Goal: Obtain resource: Download file/media

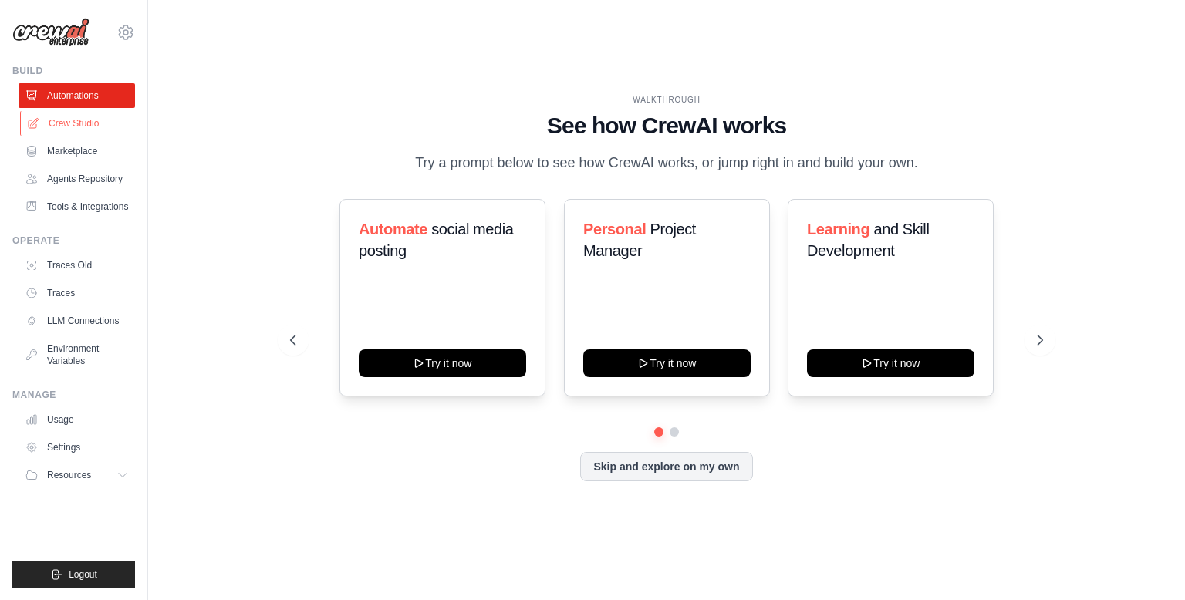
click at [96, 129] on link "Crew Studio" at bounding box center [78, 123] width 117 height 25
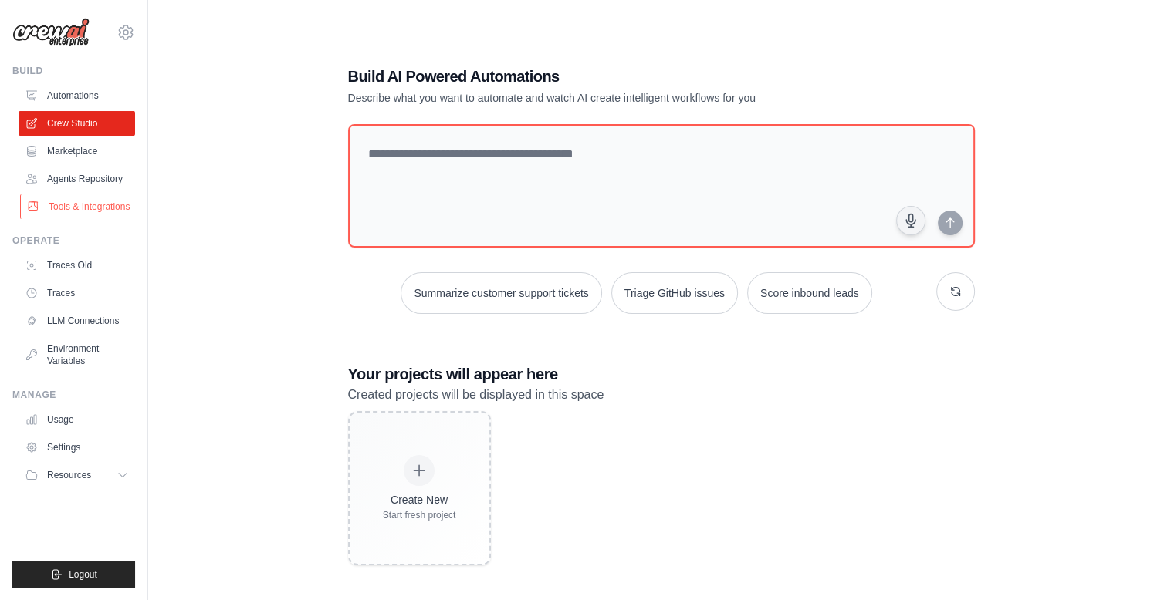
click at [103, 202] on link "Tools & Integrations" at bounding box center [78, 206] width 117 height 25
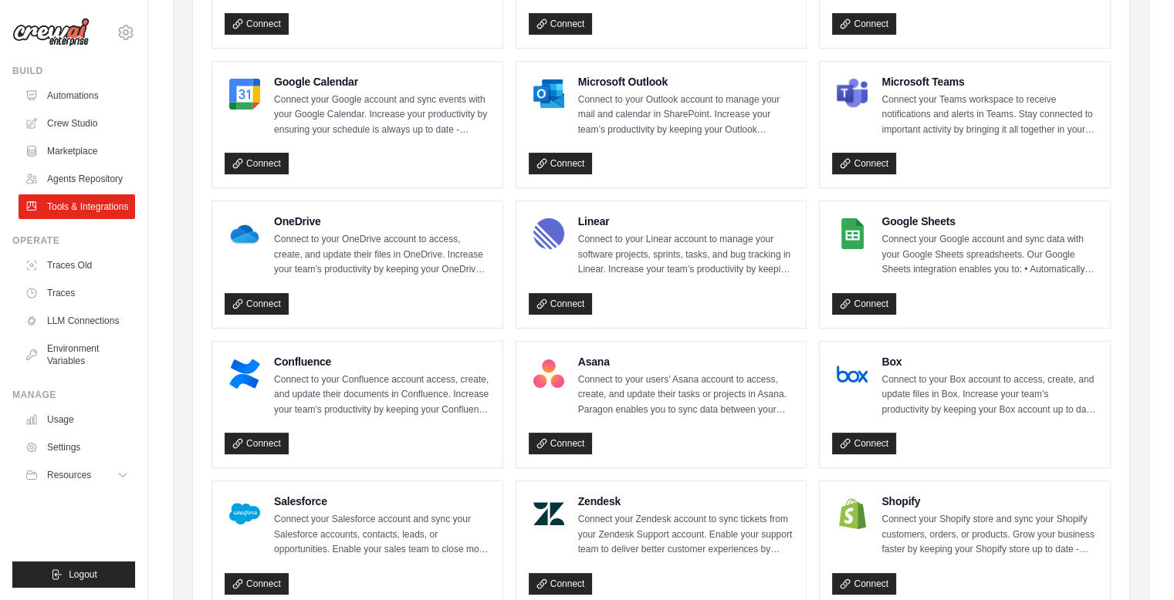
scroll to position [12, 0]
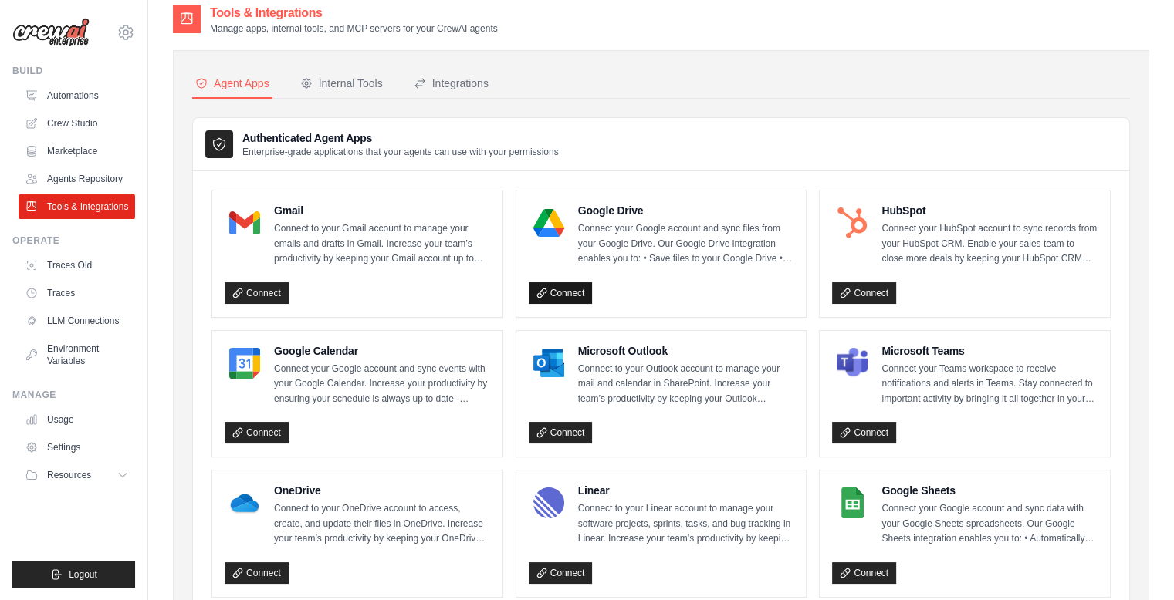
click at [574, 298] on link "Connect" at bounding box center [561, 293] width 64 height 22
click at [245, 286] on link "Connect" at bounding box center [257, 293] width 64 height 22
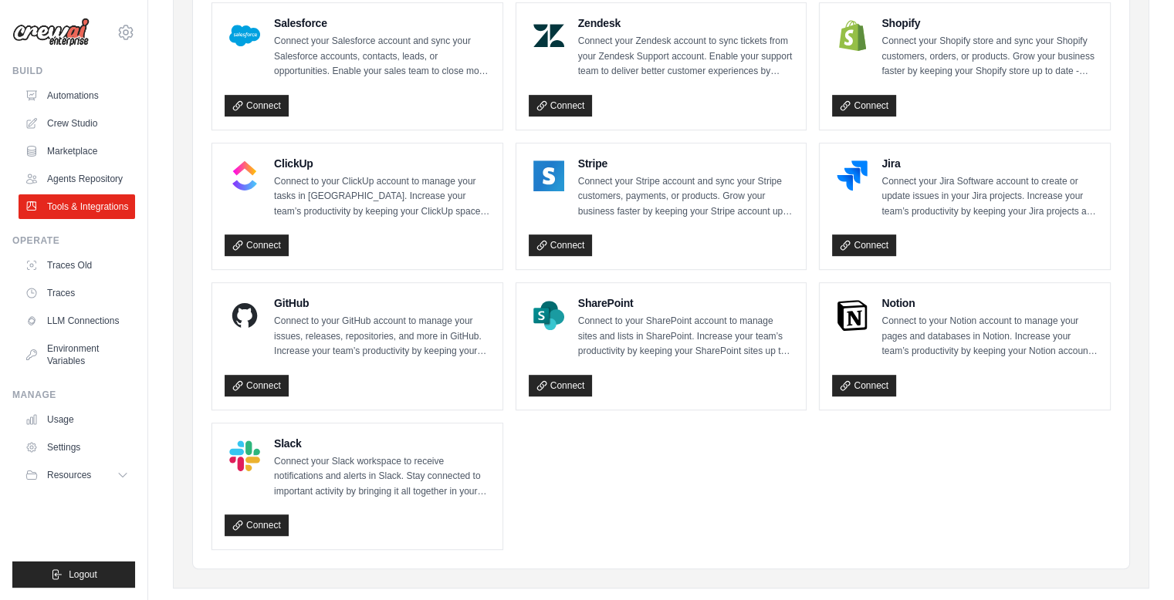
scroll to position [783, 0]
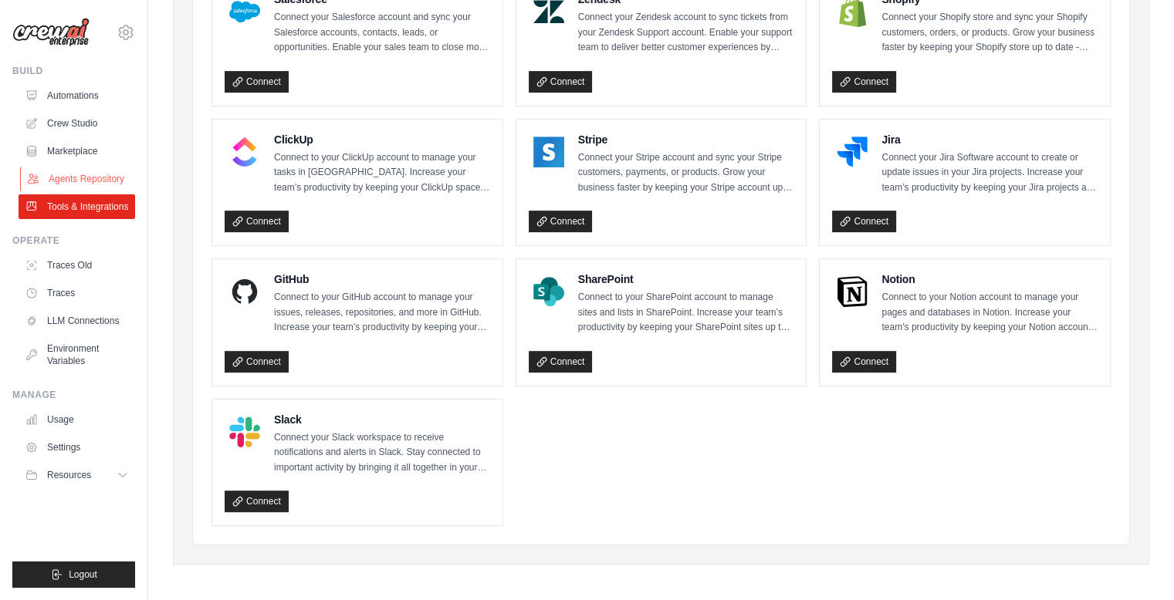
click at [94, 176] on link "Agents Repository" at bounding box center [78, 179] width 117 height 25
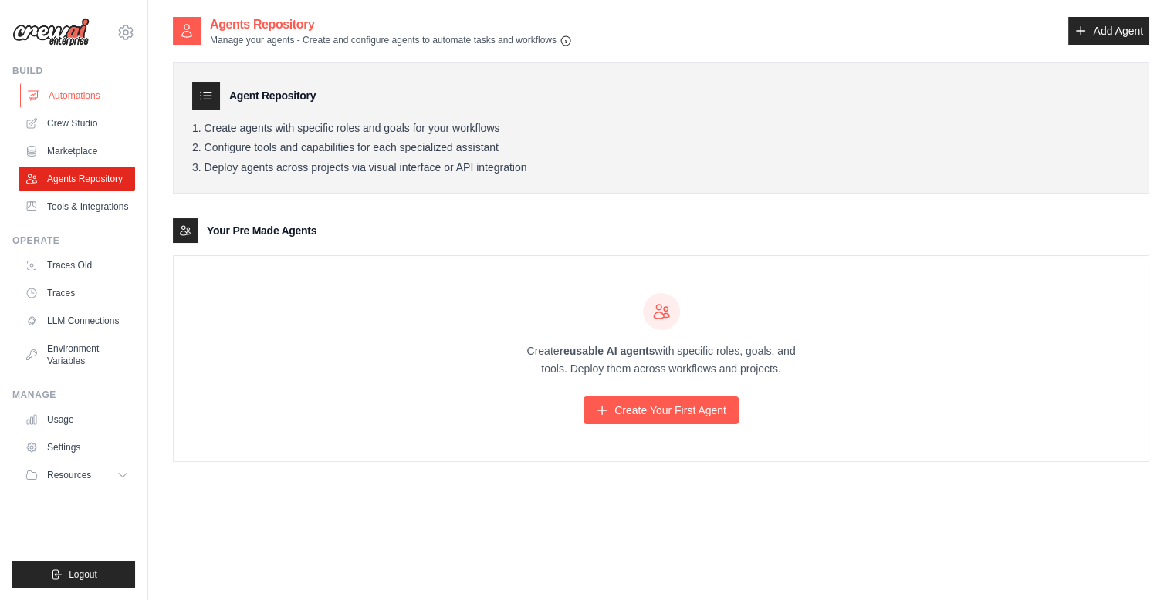
click at [74, 103] on link "Automations" at bounding box center [78, 95] width 117 height 25
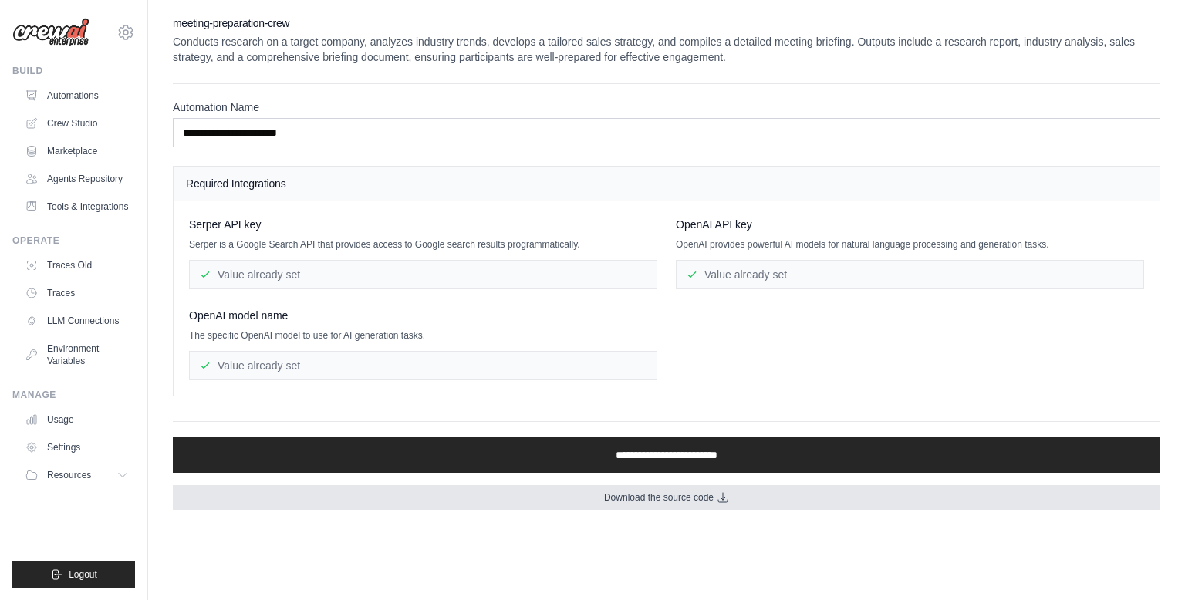
click at [695, 502] on link "Download the source code" at bounding box center [667, 497] width 988 height 25
